Goal: Information Seeking & Learning: Learn about a topic

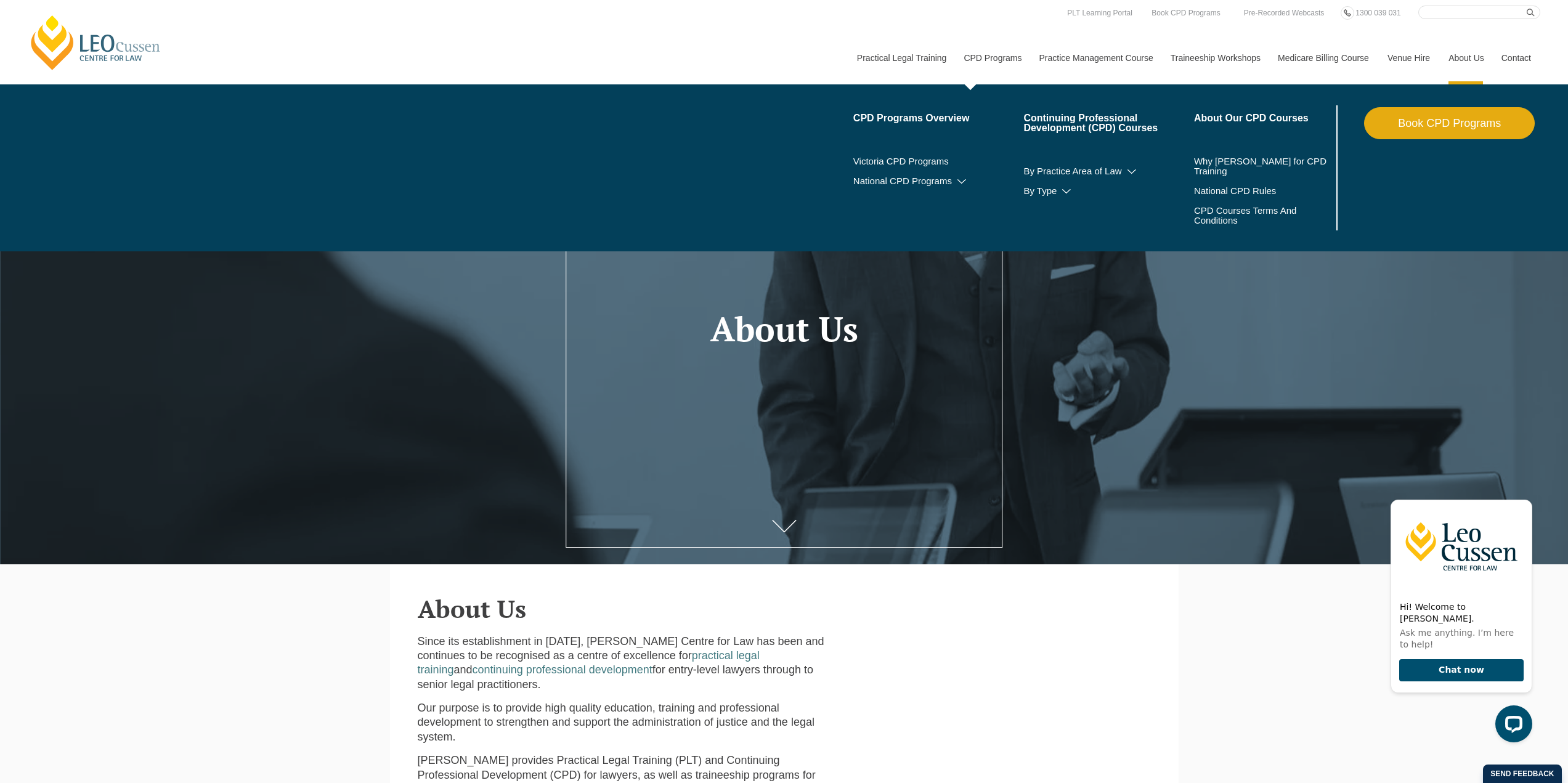
click at [992, 64] on link "CPD Programs" at bounding box center [992, 58] width 75 height 53
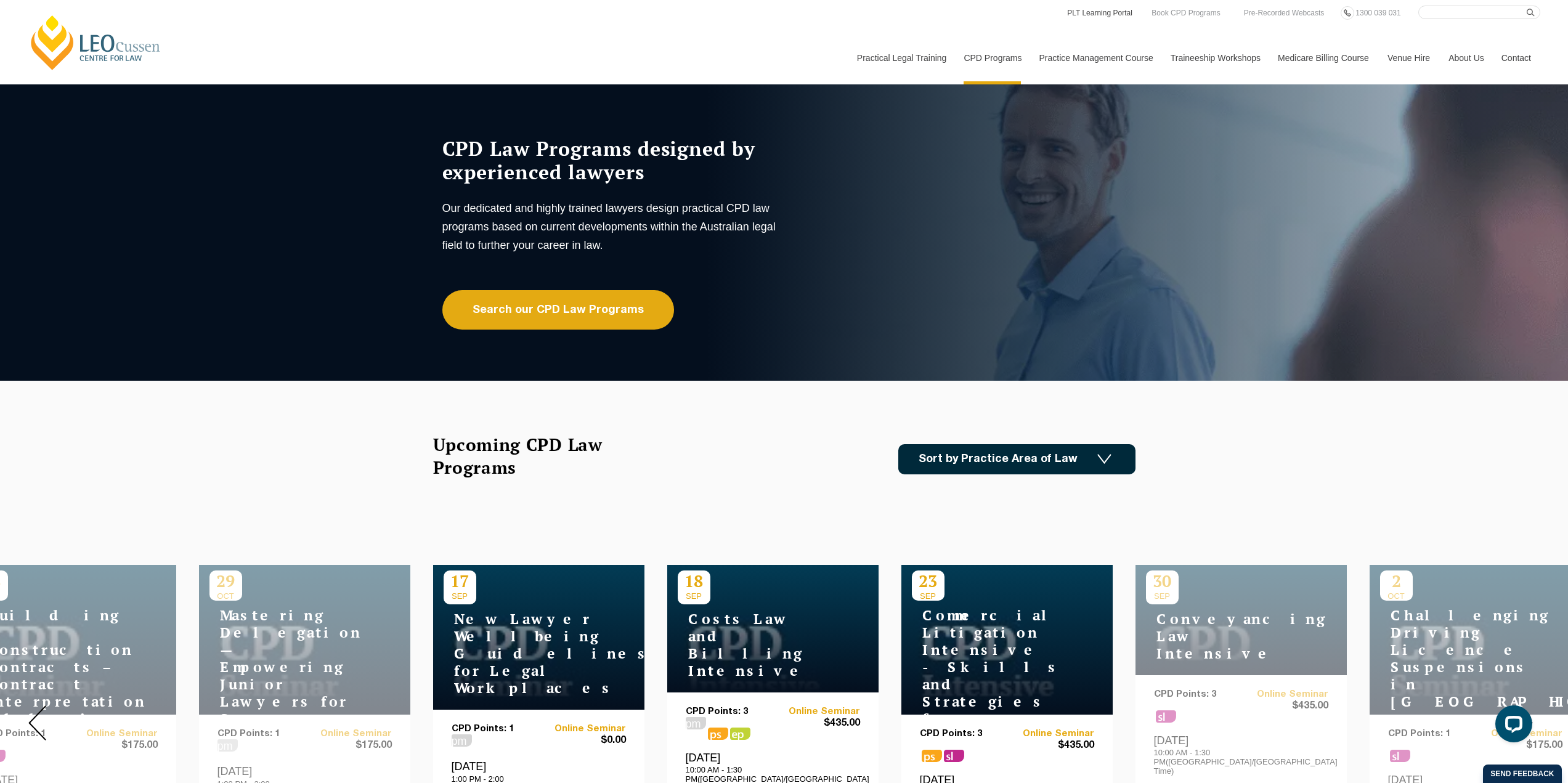
click at [1108, 13] on link "PLT Learning Portal" at bounding box center [1100, 13] width 68 height 13
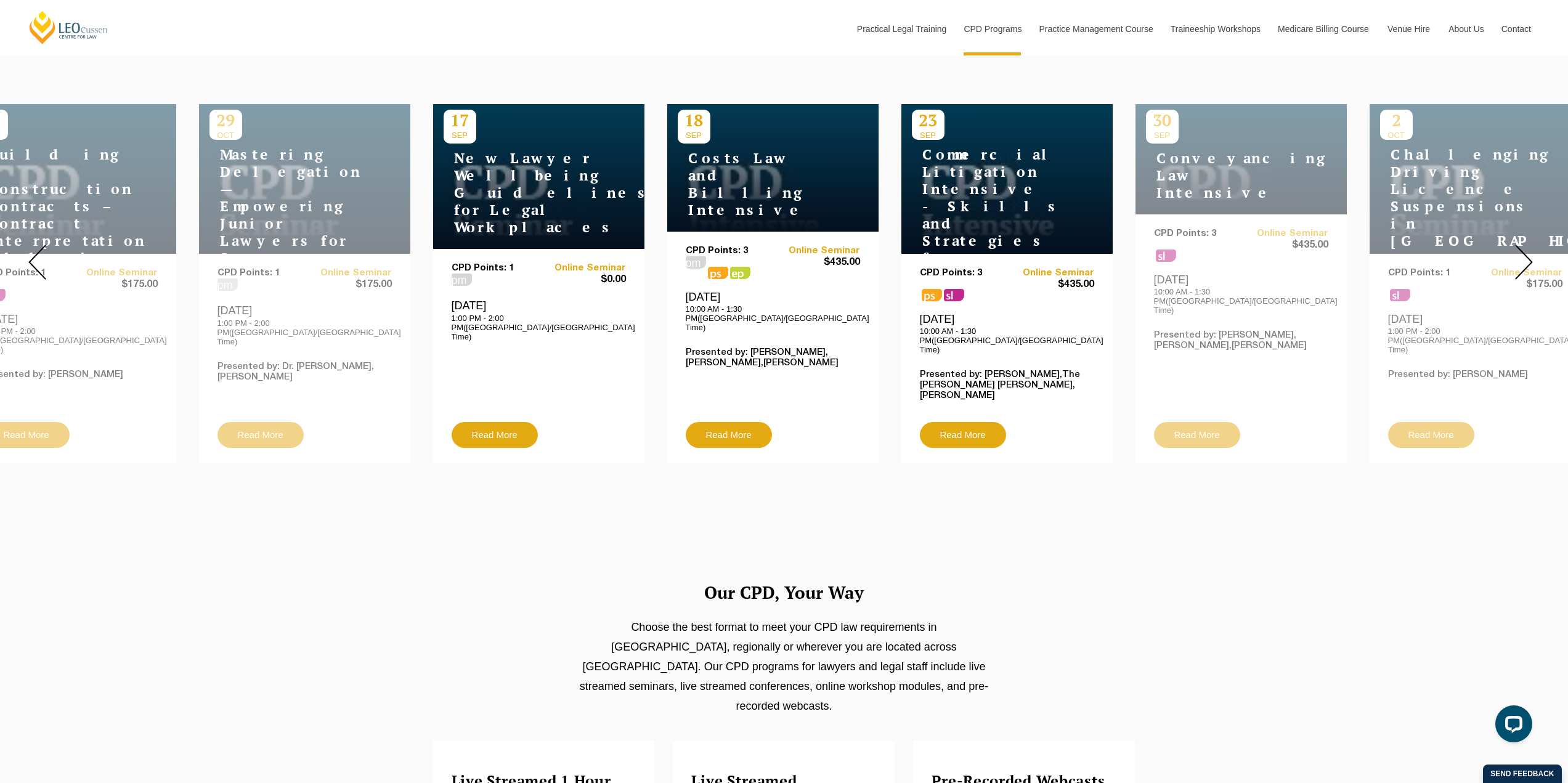
scroll to position [493, 0]
